Goal: Find specific page/section: Find specific page/section

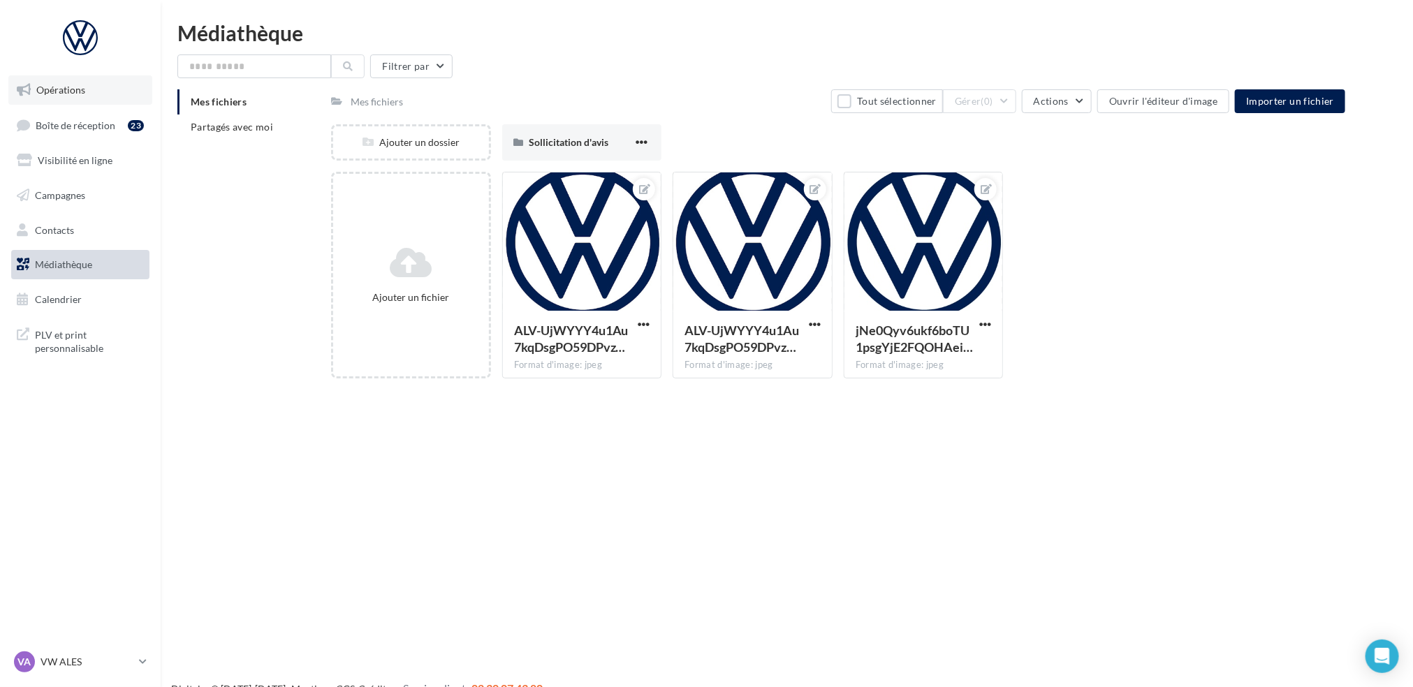
click at [72, 93] on span "Opérations" at bounding box center [60, 90] width 49 height 12
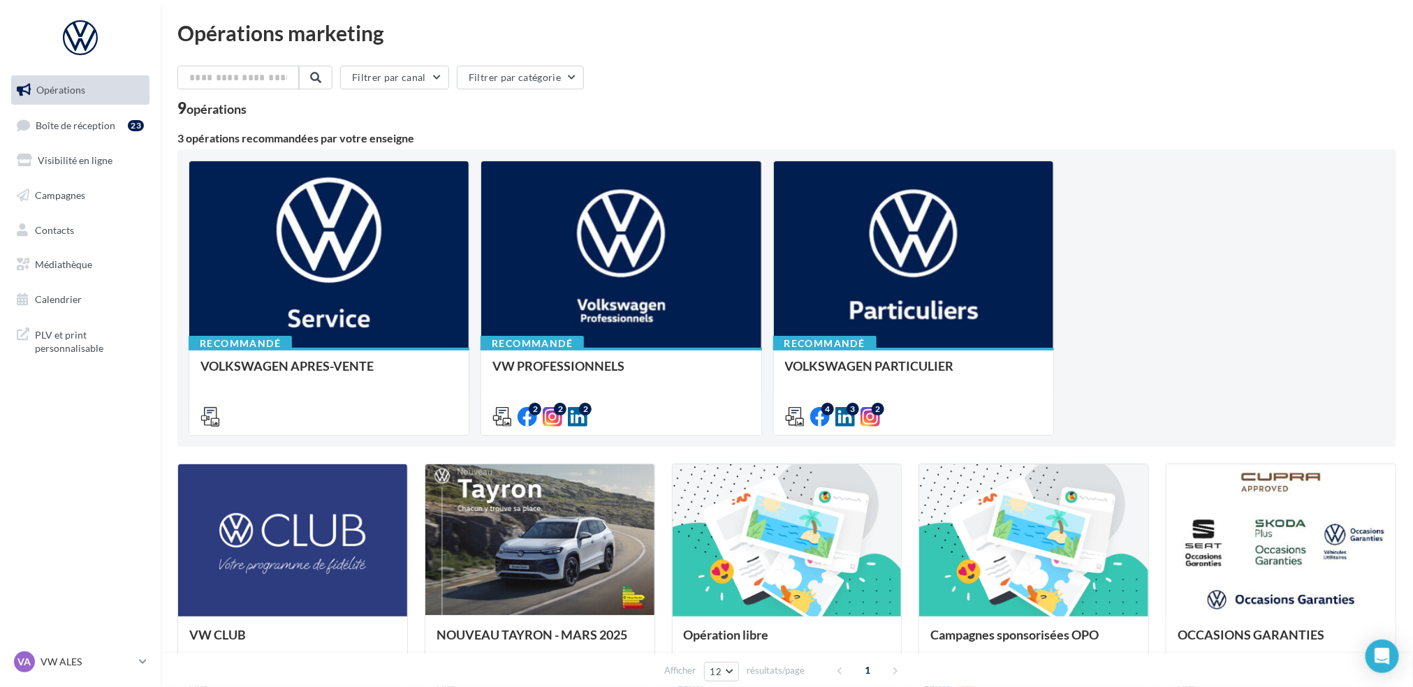
click at [647, 49] on div "Opérations marketing Filtrer par canal Filtrer par catégorie 9 opérations 3 opé…" at bounding box center [786, 514] width 1219 height 985
